Goal: Task Accomplishment & Management: Use online tool/utility

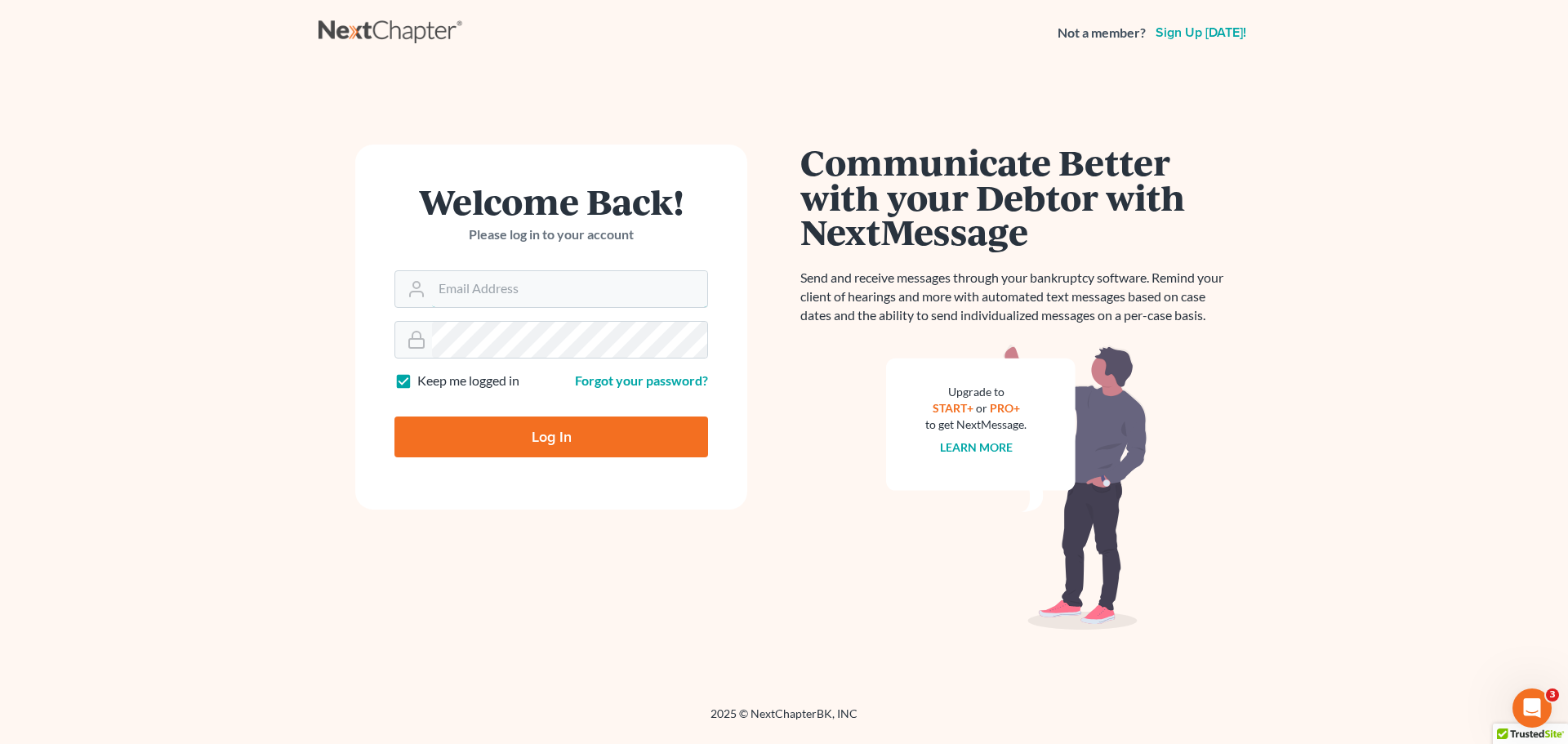
type input "[EMAIL_ADDRESS][DOMAIN_NAME]"
click at [531, 449] on input "Log In" at bounding box center [551, 437] width 313 height 41
type input "Thinking..."
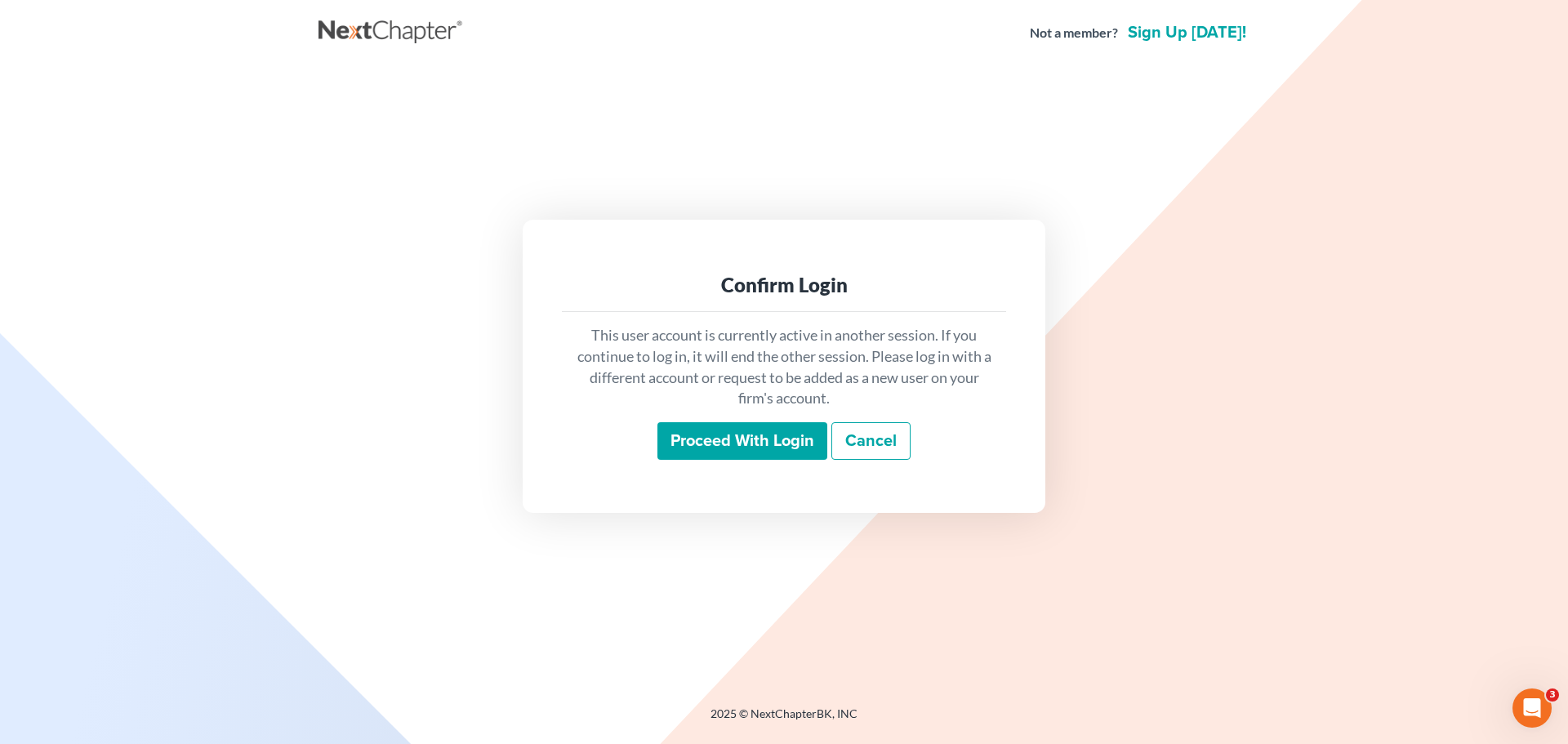
click at [723, 444] on input "Proceed with login" at bounding box center [742, 441] width 170 height 38
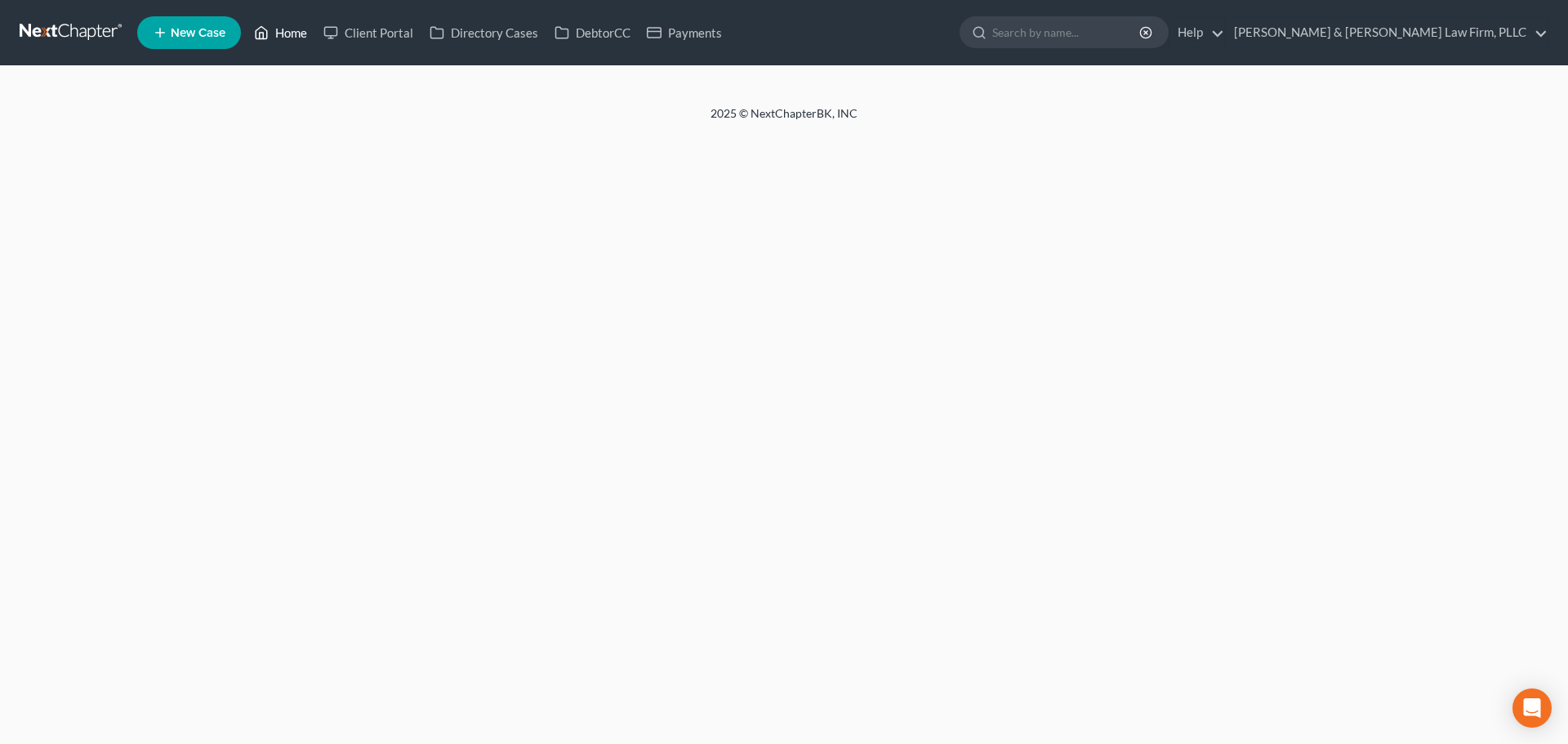
click at [276, 29] on link "Home" at bounding box center [280, 32] width 70 height 30
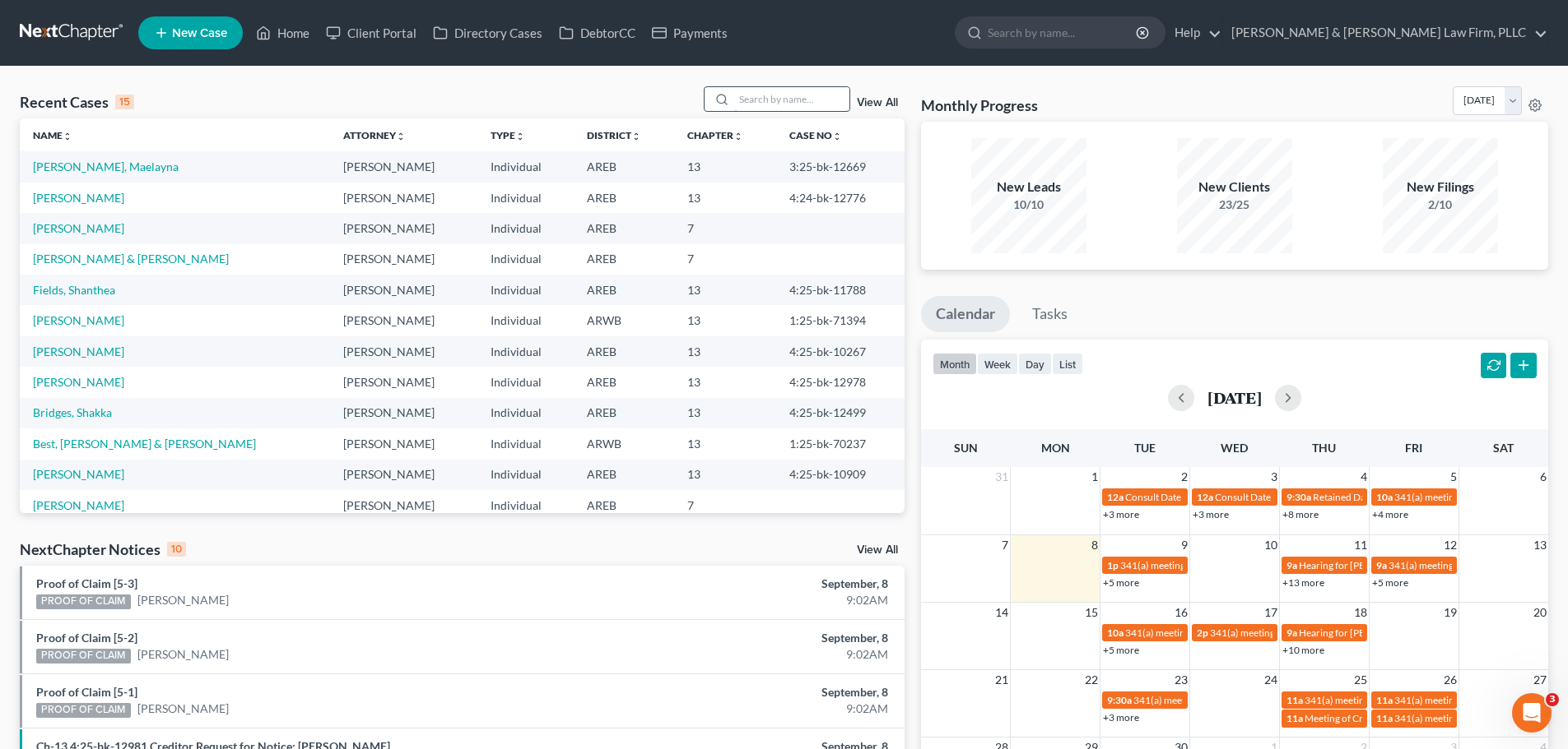
click at [763, 97] on input "search" at bounding box center [791, 99] width 115 height 24
type input "king"
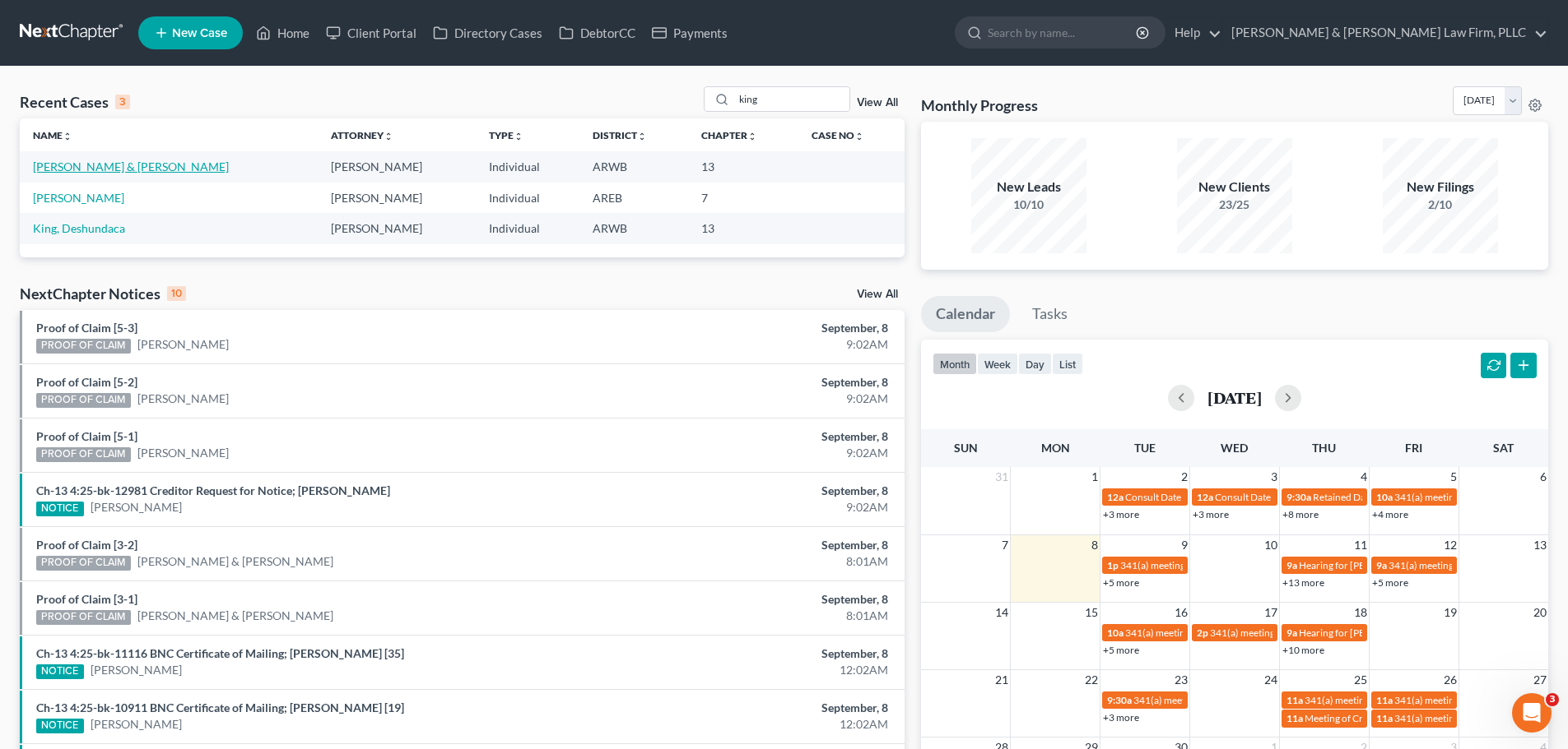
click at [114, 163] on link "King, Johnny & Britteny" at bounding box center [131, 166] width 196 height 14
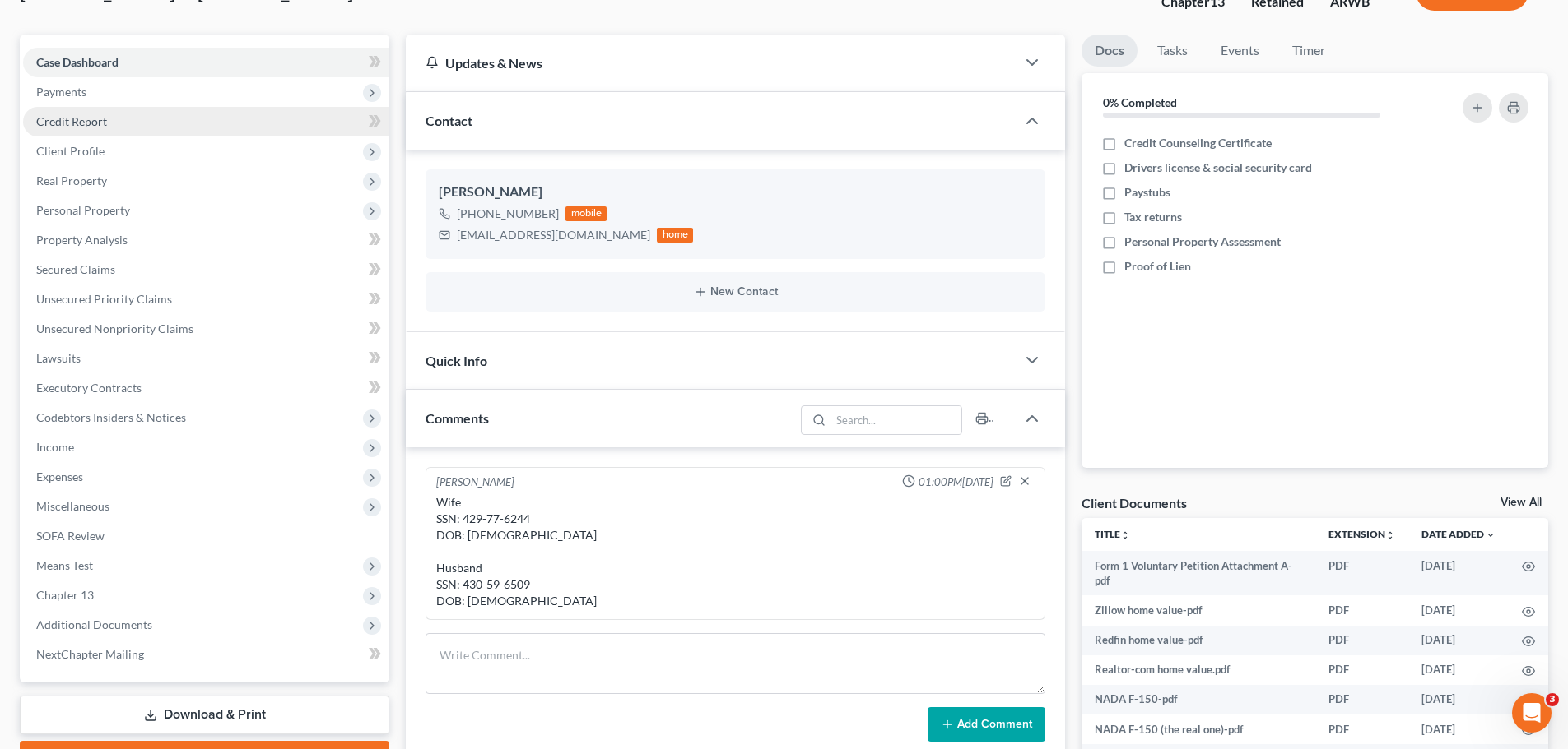
scroll to position [82, 0]
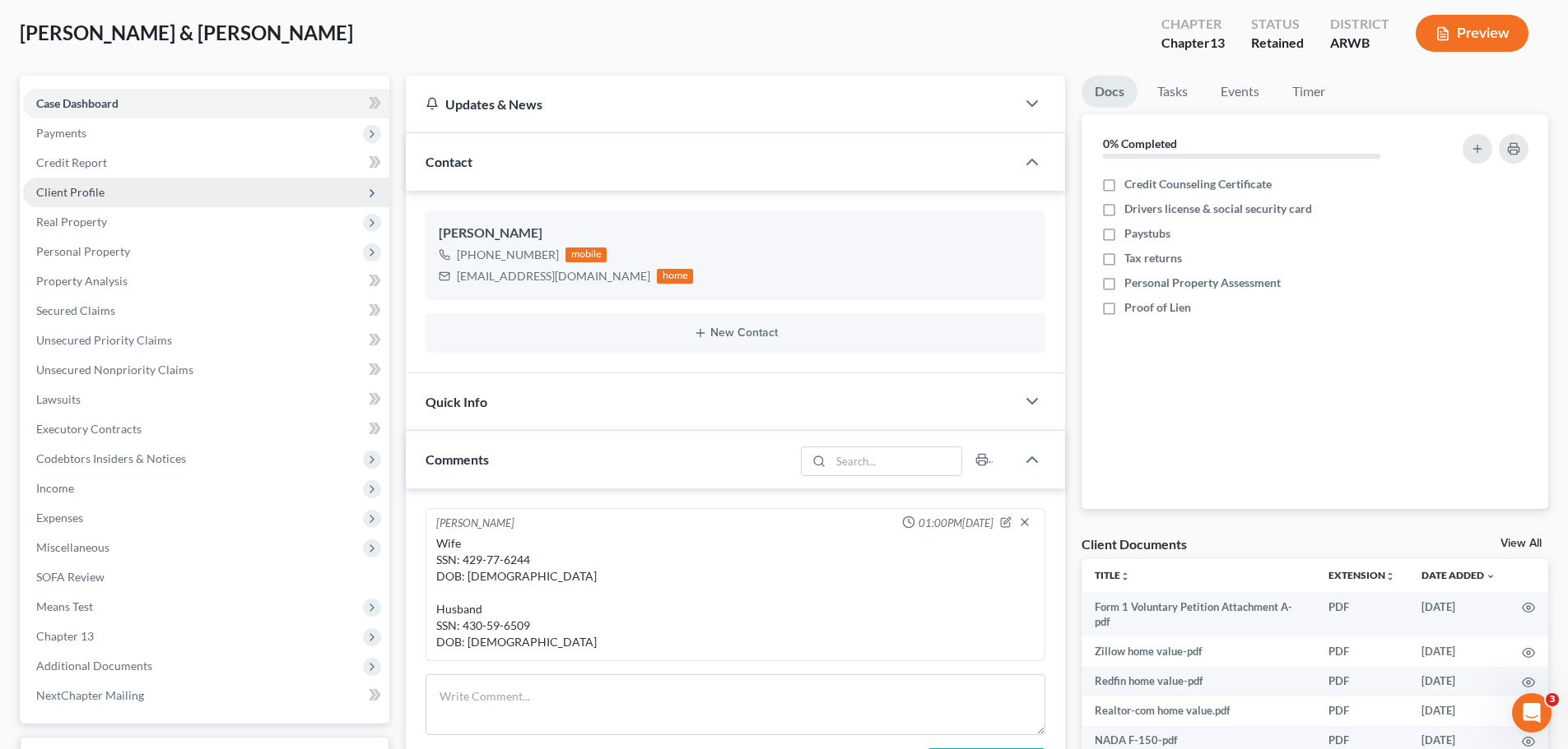
click at [74, 200] on span "Client Profile" at bounding box center [207, 192] width 366 height 30
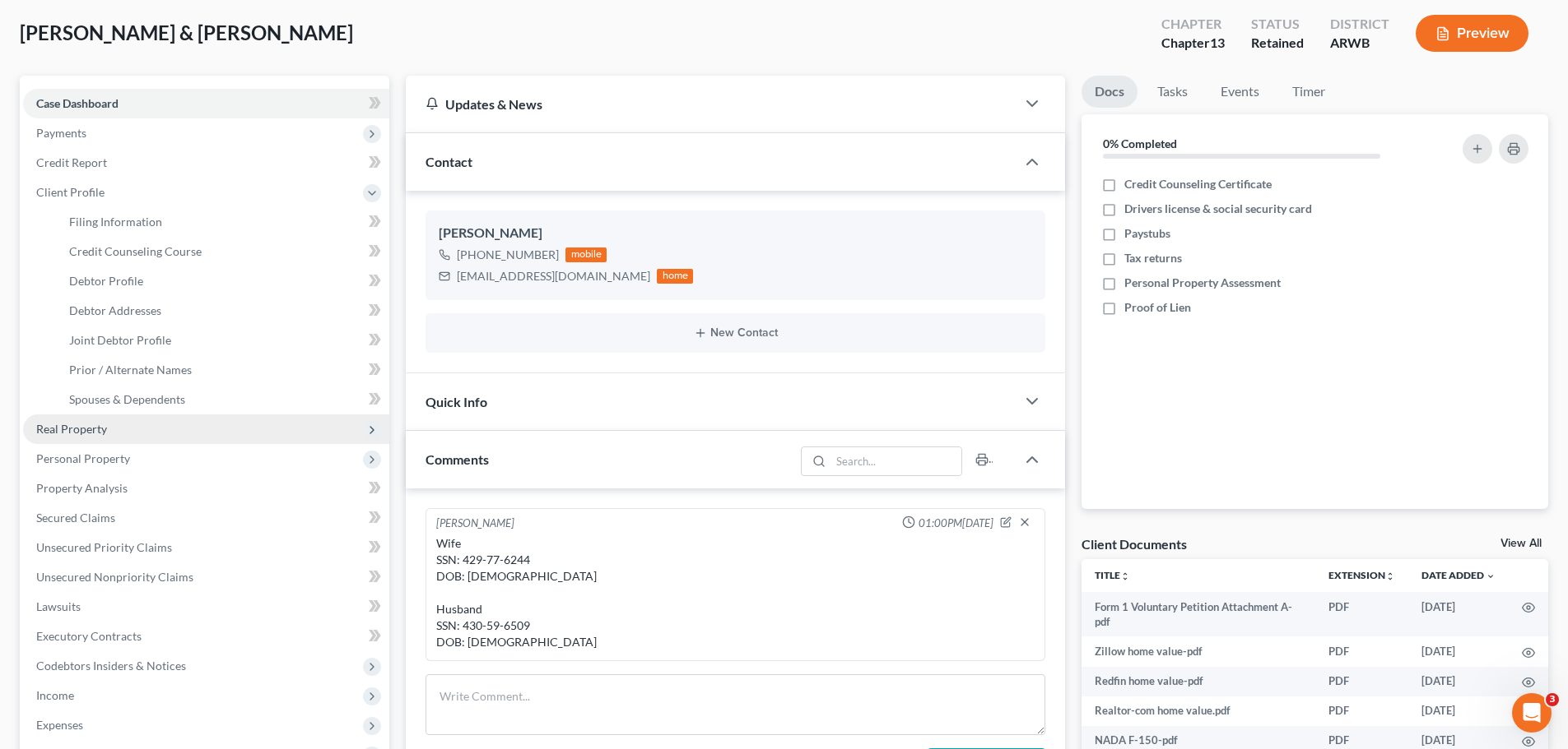
click at [92, 422] on span "Real Property" at bounding box center [72, 429] width 71 height 14
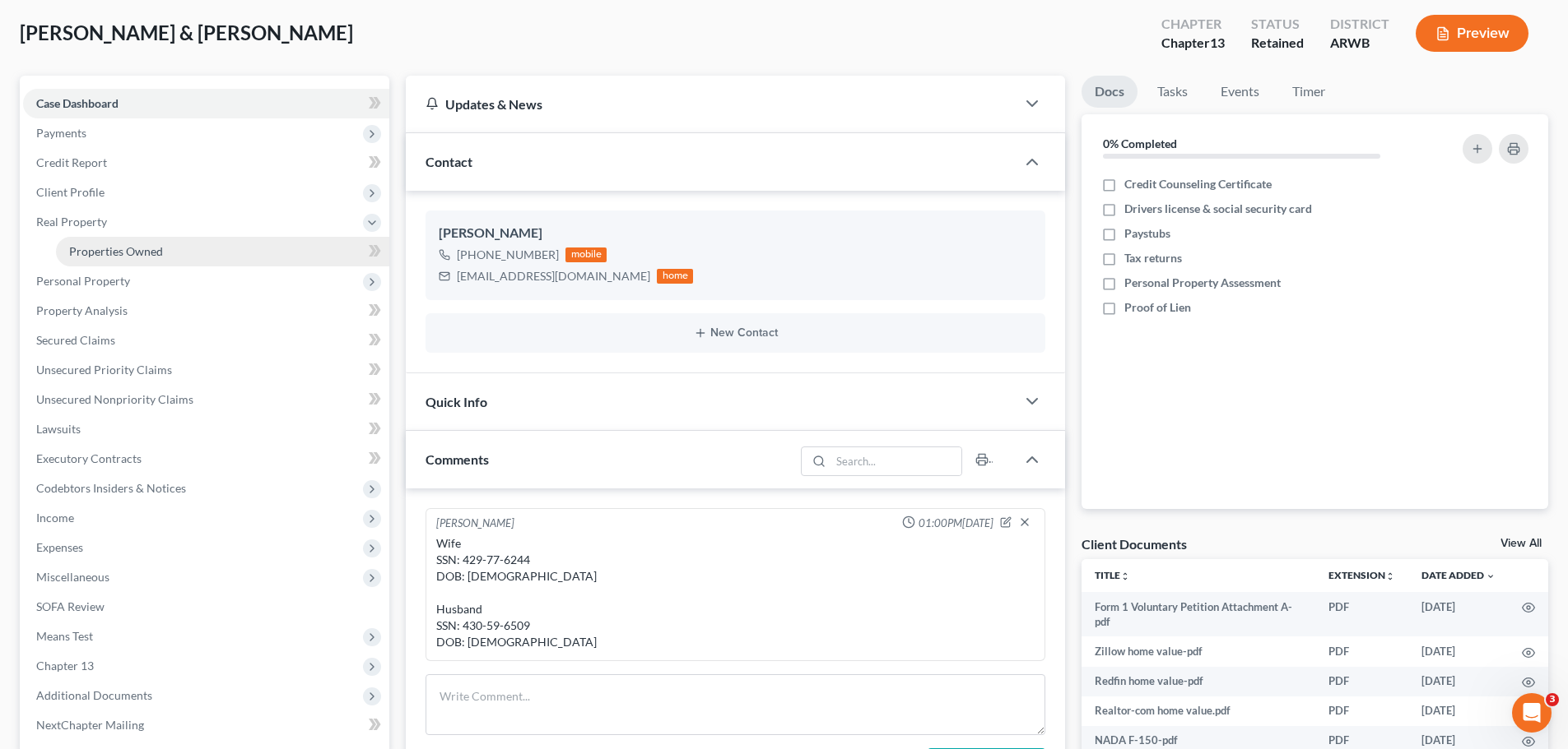
click at [118, 253] on span "Properties Owned" at bounding box center [116, 251] width 93 height 14
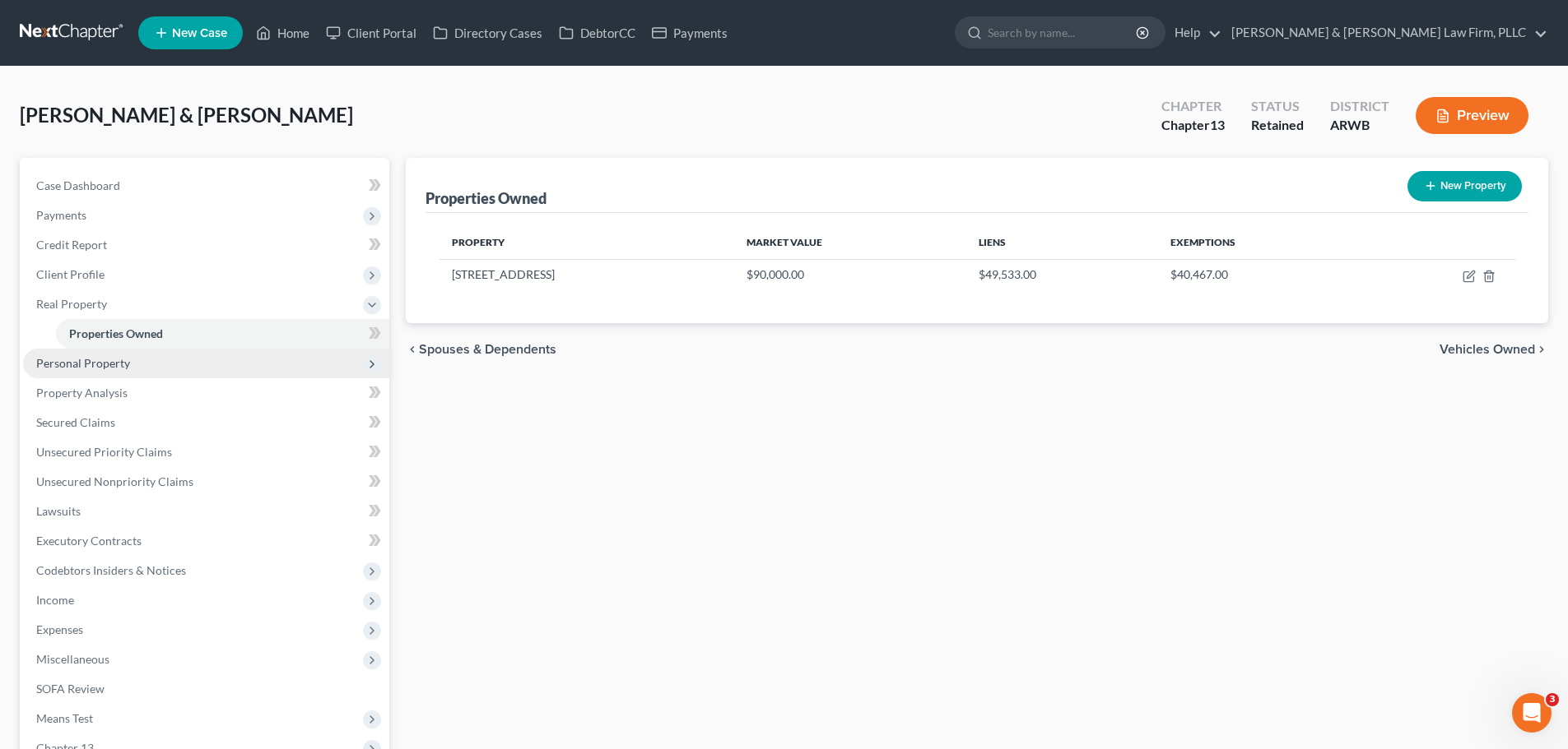
click at [138, 362] on span "Personal Property" at bounding box center [207, 363] width 366 height 30
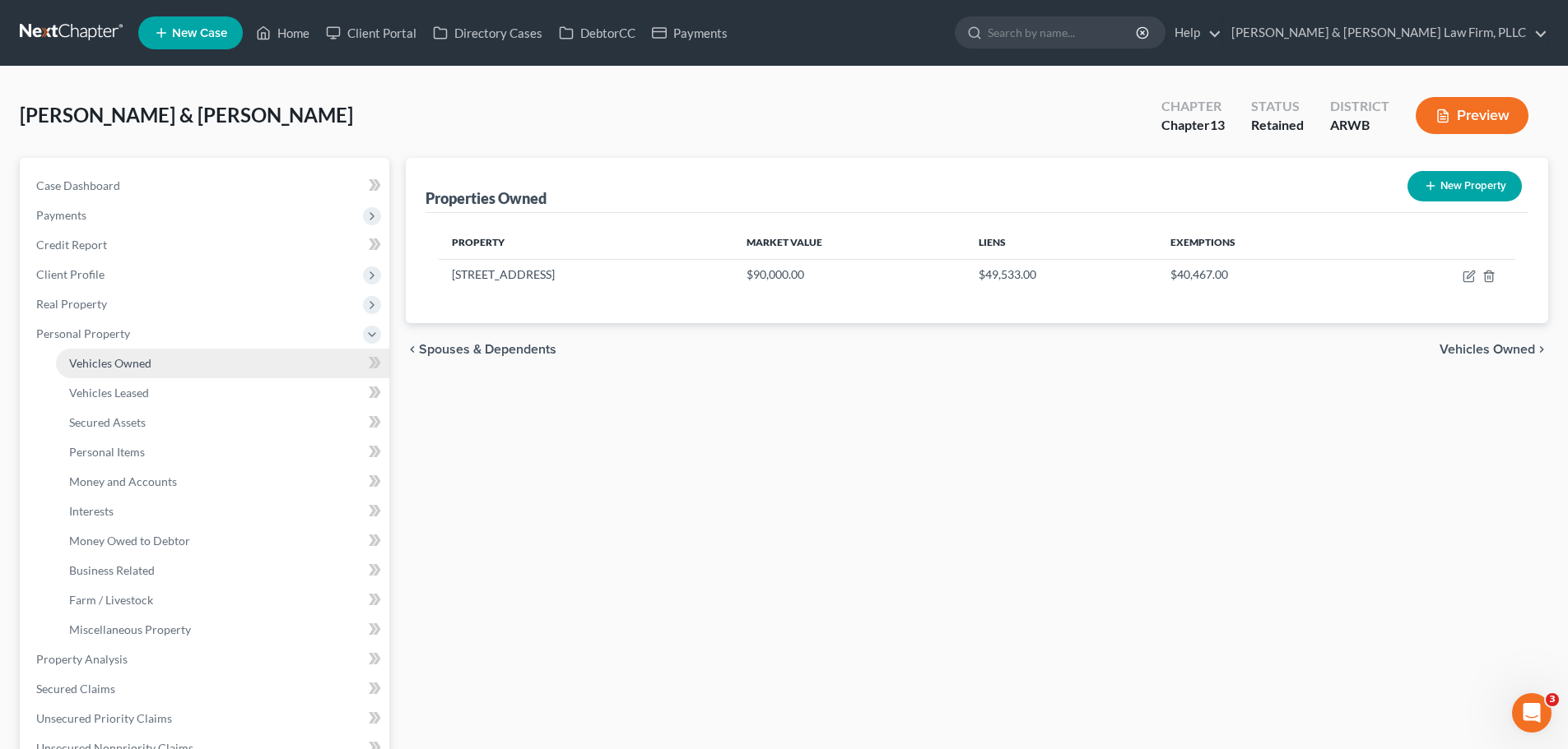
click at [132, 366] on span "Vehicles Owned" at bounding box center [110, 362] width 82 height 14
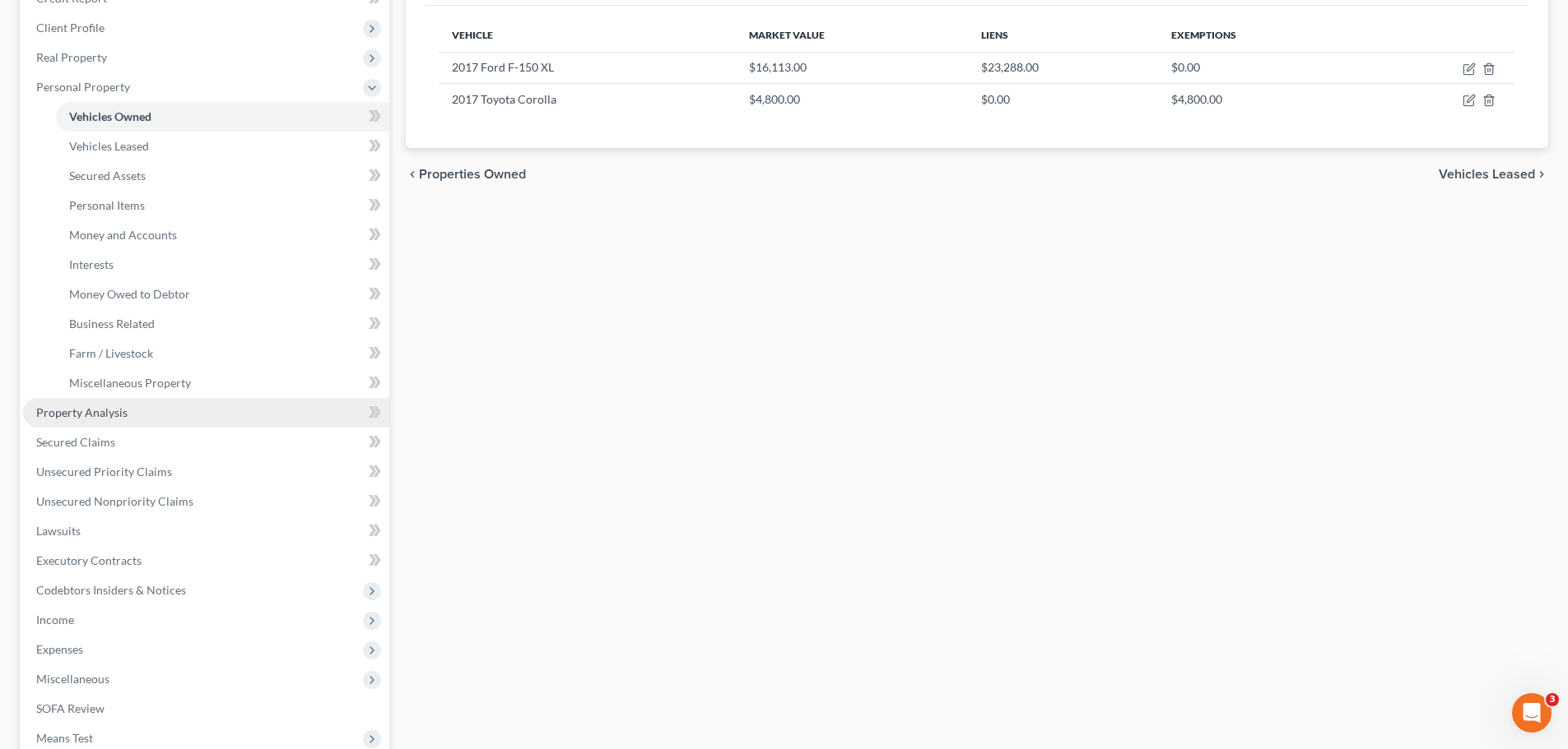
click at [112, 417] on span "Property Analysis" at bounding box center [82, 412] width 92 height 14
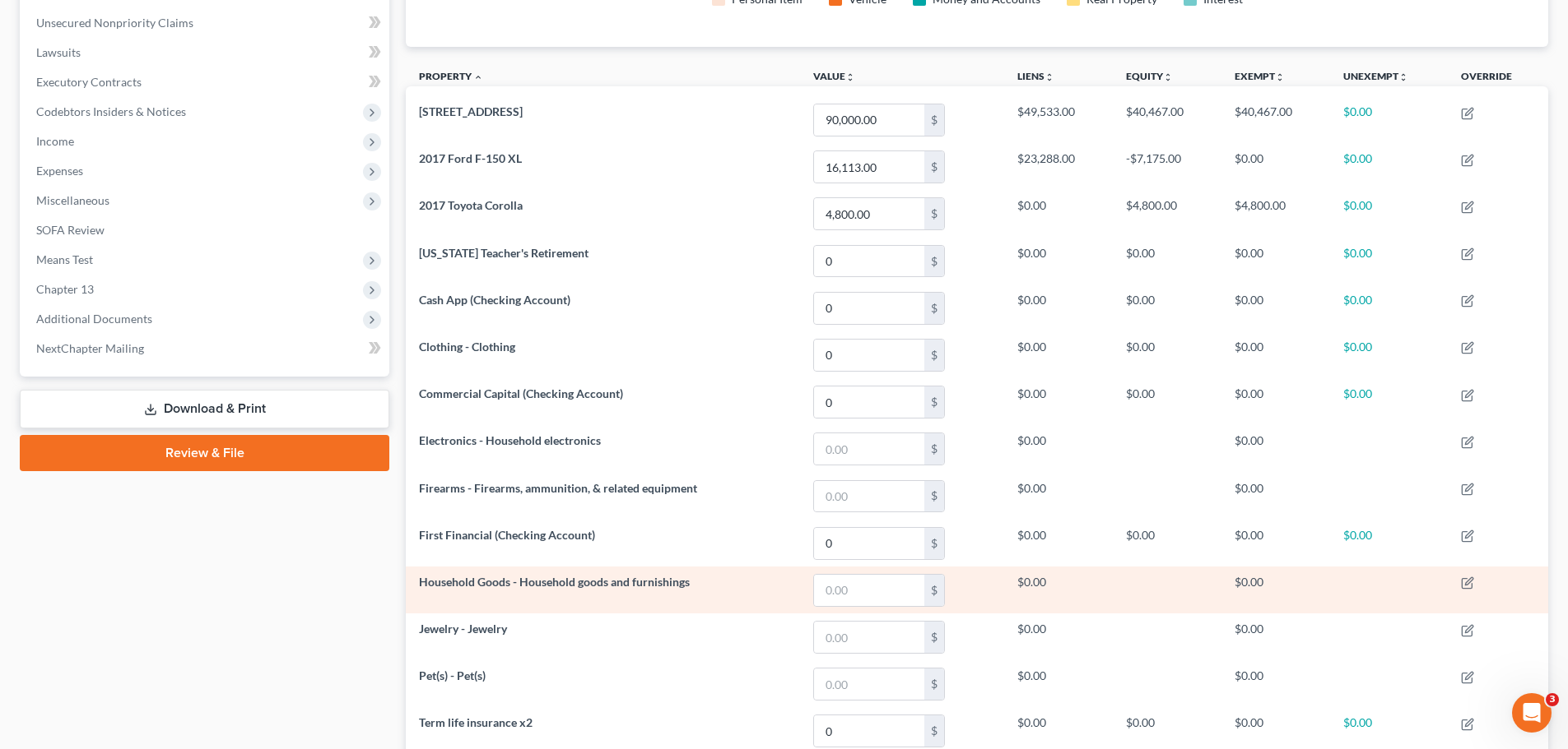
scroll to position [576, 0]
